Goal: Task Accomplishment & Management: Use online tool/utility

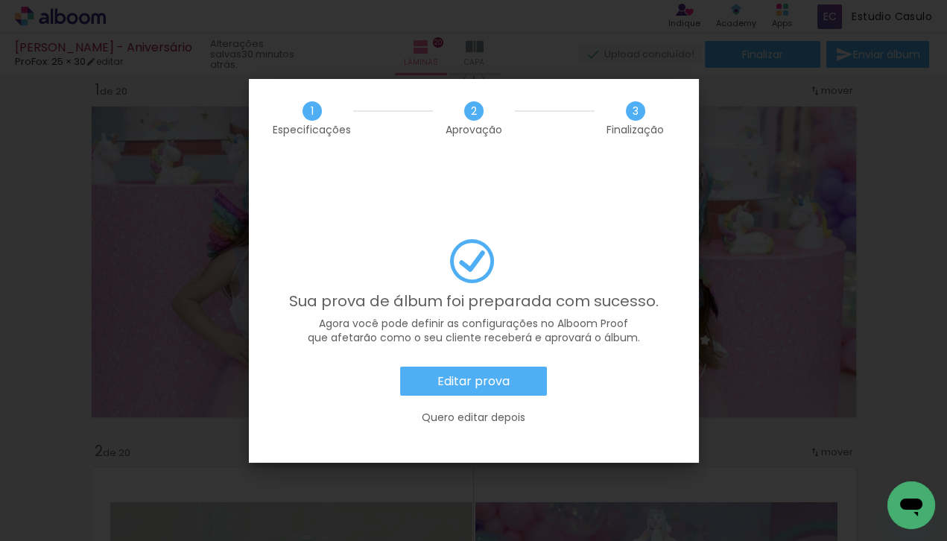
scroll to position [0, 3770]
